Goal: Information Seeking & Learning: Learn about a topic

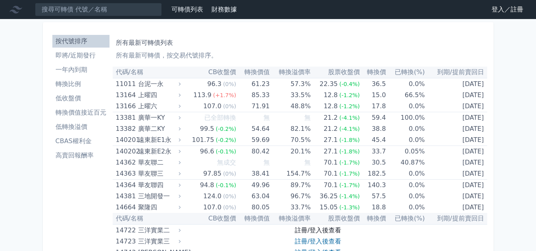
click at [322, 231] on link "註冊/登入後查看" at bounding box center [318, 231] width 46 height 8
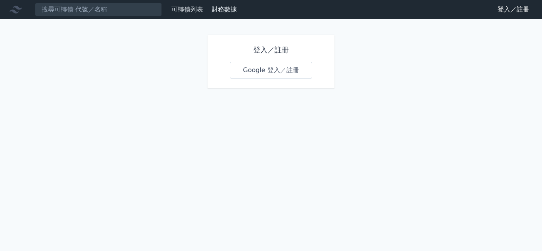
click at [262, 69] on link "Google 登入／註冊" at bounding box center [271, 70] width 83 height 17
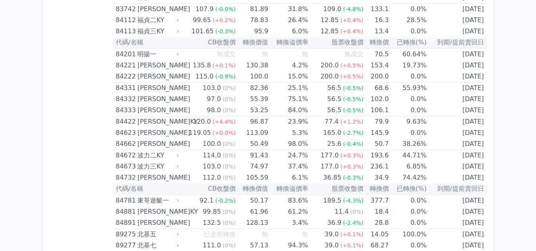
scroll to position [4529, 0]
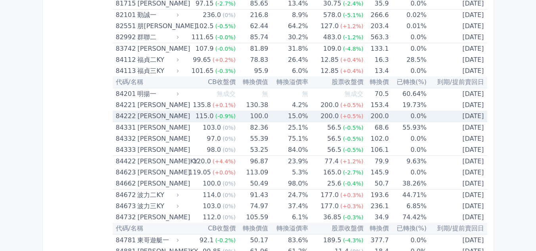
click at [236, 113] on td "100.0" at bounding box center [252, 117] width 33 height 12
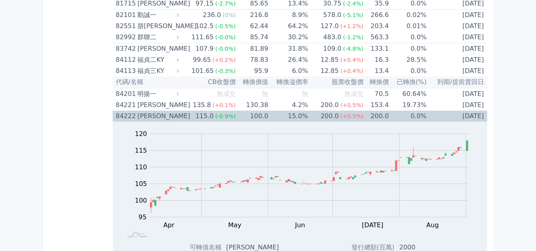
click at [236, 113] on td "100.0" at bounding box center [252, 116] width 33 height 11
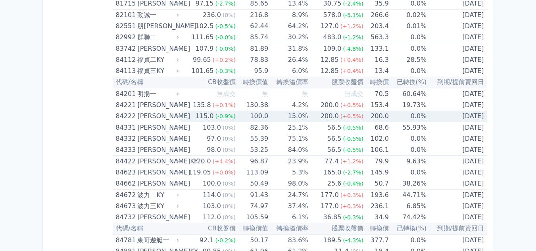
click at [236, 113] on td "100.0" at bounding box center [252, 117] width 33 height 12
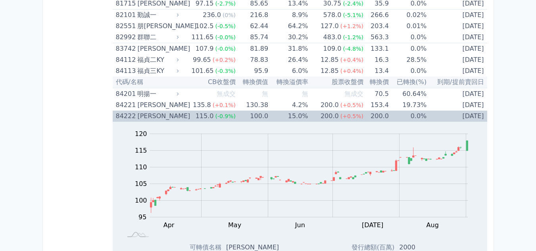
click at [236, 113] on td "100.0" at bounding box center [252, 116] width 33 height 11
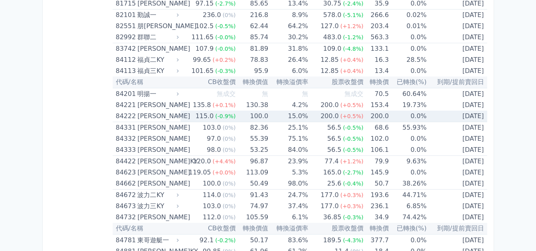
click at [236, 113] on td "100.0" at bounding box center [252, 117] width 33 height 12
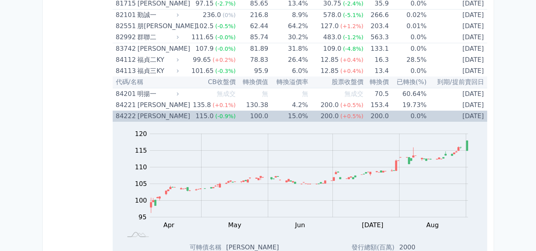
click at [236, 113] on td "100.0" at bounding box center [252, 116] width 33 height 11
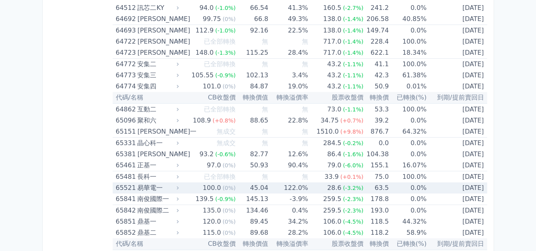
scroll to position [3616, 0]
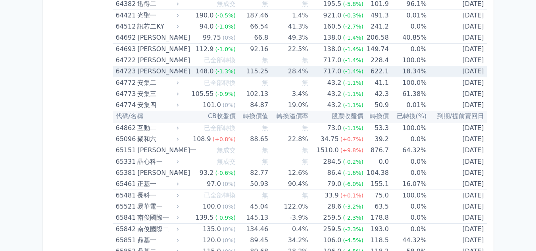
click at [272, 72] on td "28.4%" at bounding box center [288, 72] width 40 height 12
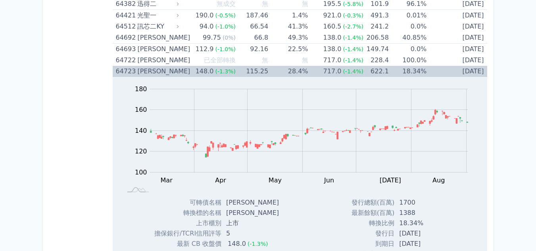
click at [272, 72] on td "28.4%" at bounding box center [288, 71] width 40 height 11
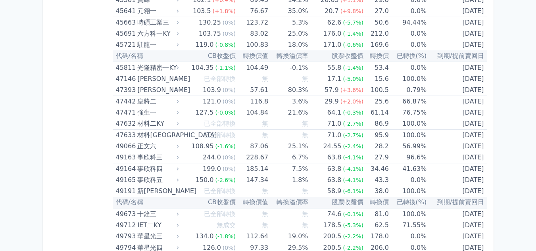
scroll to position [2466, 0]
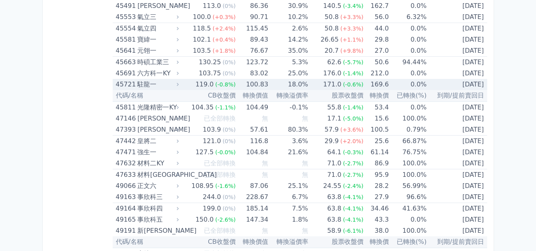
click at [207, 84] on div "119.0" at bounding box center [204, 84] width 21 height 11
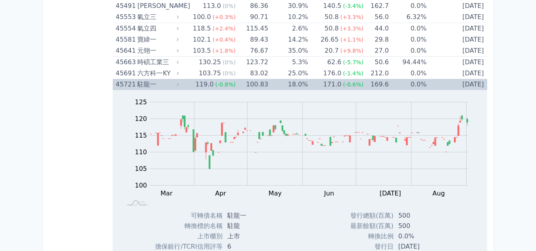
click at [207, 84] on div "119.0" at bounding box center [204, 84] width 21 height 11
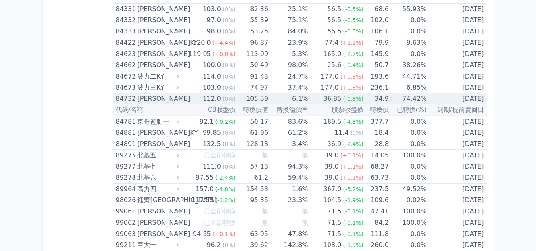
scroll to position [4648, 0]
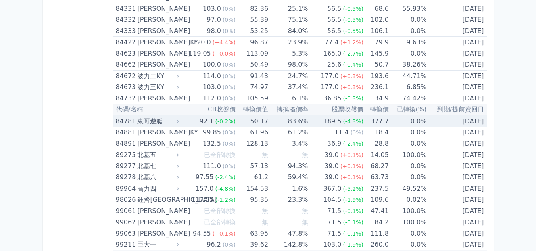
click at [363, 123] on td "377.7" at bounding box center [375, 121] width 25 height 12
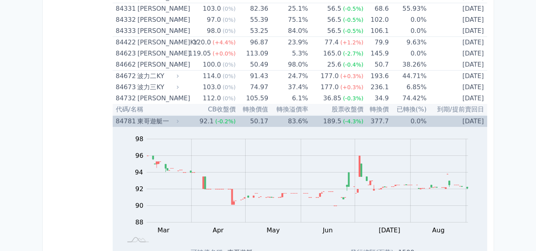
click at [181, 119] on icon at bounding box center [178, 122] width 6 height 6
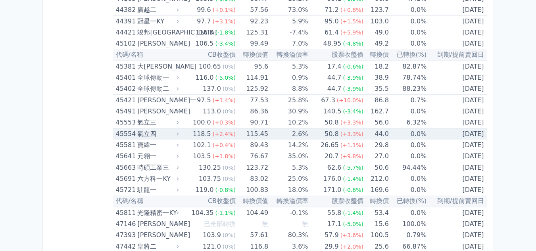
scroll to position [2346, 0]
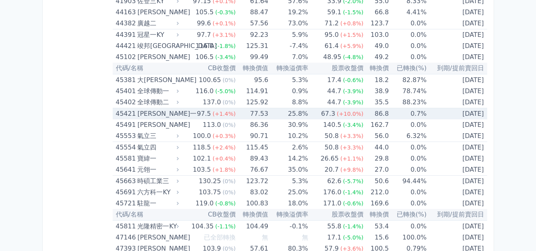
click at [213, 111] on span "(+1.4%)" at bounding box center [224, 114] width 23 height 6
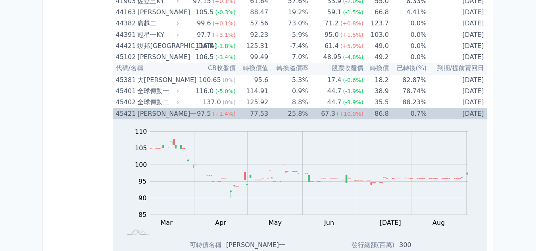
click at [203, 113] on div "97.5" at bounding box center [203, 113] width 17 height 11
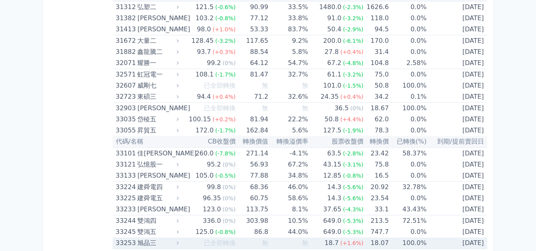
scroll to position [1394, 0]
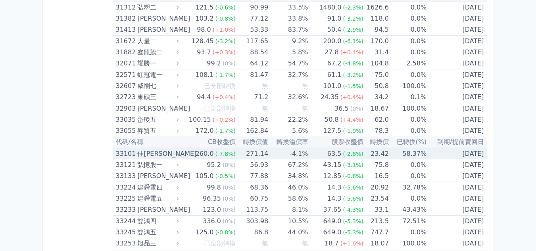
click at [259, 153] on td "271.14" at bounding box center [252, 154] width 33 height 12
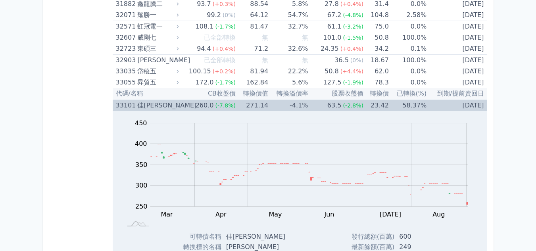
scroll to position [1434, 0]
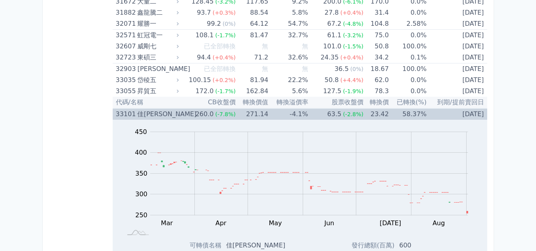
click at [256, 114] on td "271.14" at bounding box center [252, 114] width 33 height 12
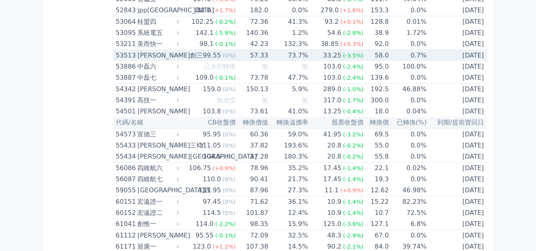
scroll to position [2942, 0]
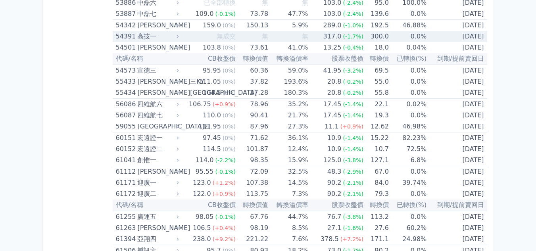
click at [137, 37] on div "54391 高技一" at bounding box center [146, 36] width 60 height 11
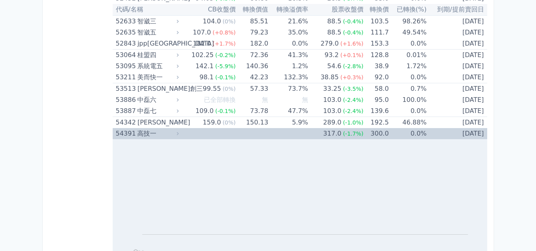
scroll to position [2902, 0]
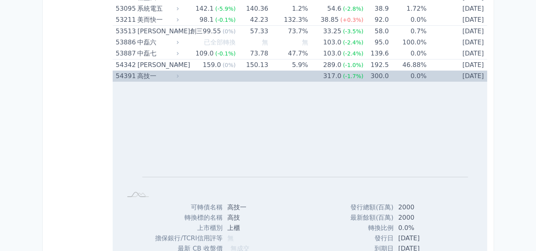
click at [134, 73] on div "54391" at bounding box center [126, 76] width 20 height 11
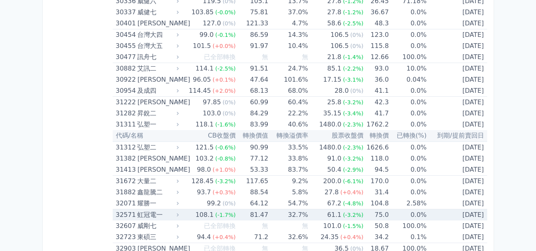
scroll to position [1236, 0]
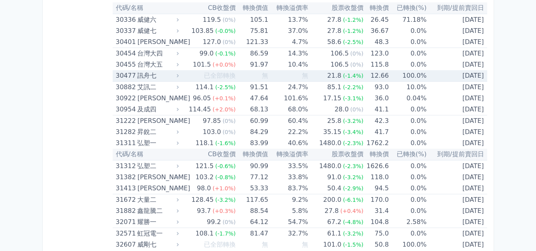
click at [389, 75] on td "100.0%" at bounding box center [408, 76] width 38 height 12
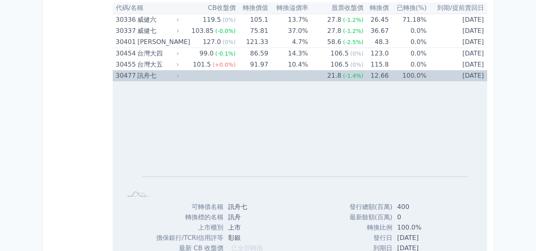
click at [389, 75] on td "100.0%" at bounding box center [408, 75] width 38 height 11
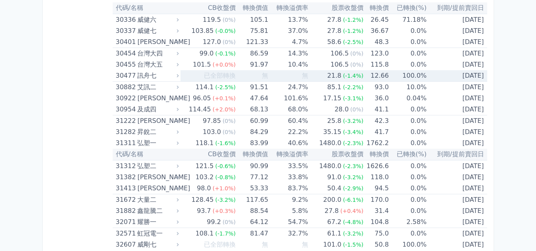
click at [389, 75] on td "100.0%" at bounding box center [408, 76] width 38 height 12
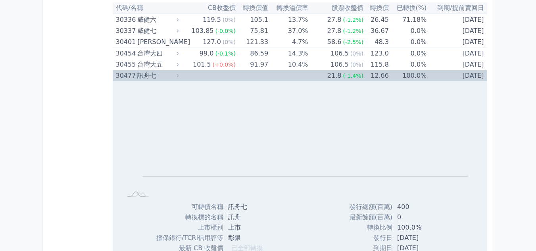
click at [389, 75] on td "100.0%" at bounding box center [408, 75] width 38 height 11
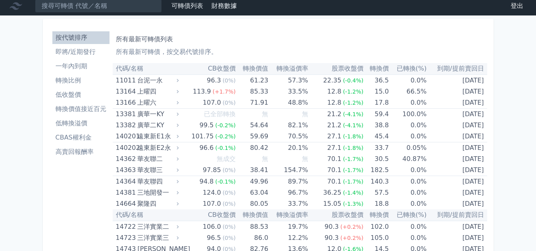
scroll to position [0, 0]
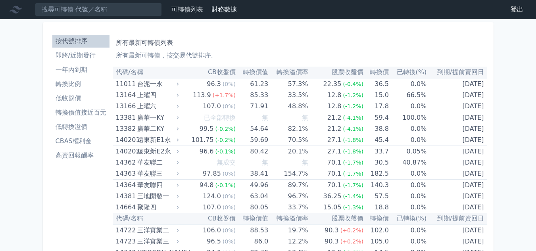
click at [80, 54] on li "即將/近期發行" at bounding box center [80, 56] width 57 height 10
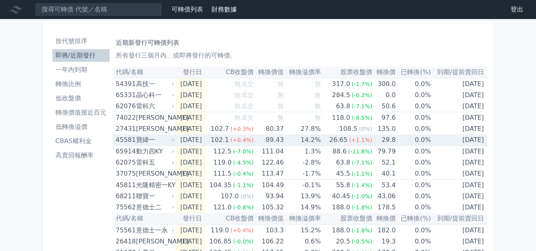
click at [158, 140] on div "寶緯一" at bounding box center [154, 140] width 37 height 11
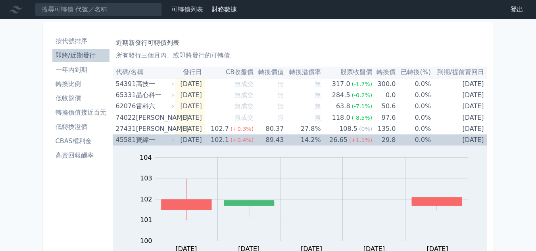
click at [158, 140] on div "寶緯一" at bounding box center [154, 140] width 37 height 11
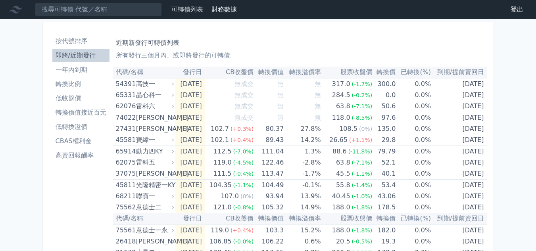
click at [82, 42] on li "按代號排序" at bounding box center [80, 42] width 57 height 10
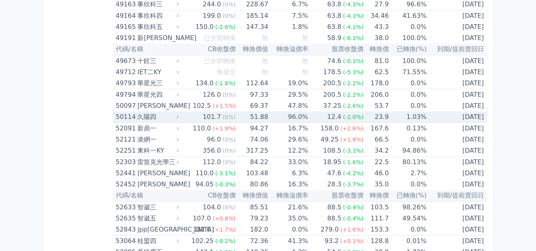
scroll to position [2698, 0]
